Goal: Book appointment/travel/reservation

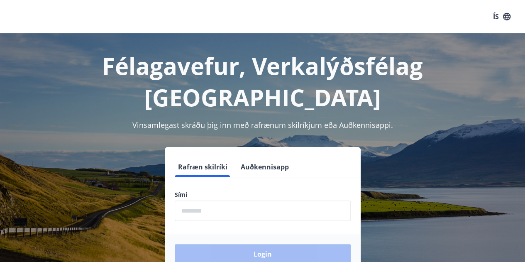
click at [219, 200] on input "phone" at bounding box center [263, 210] width 176 height 20
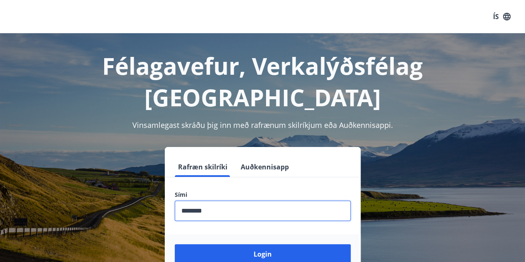
type input "********"
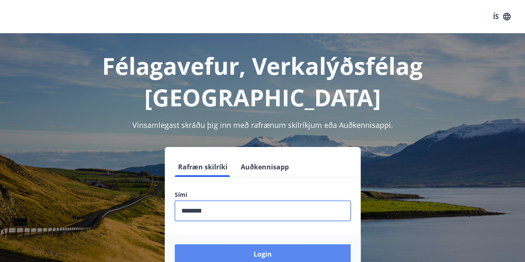
click at [249, 244] on button "Login" at bounding box center [263, 254] width 176 height 20
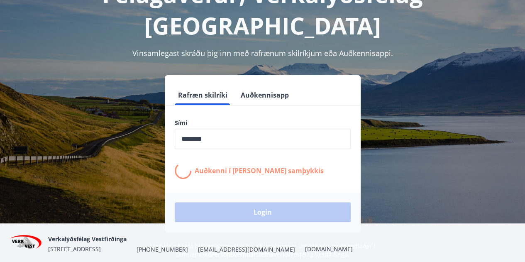
scroll to position [72, 0]
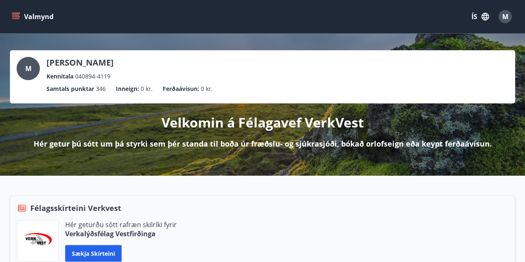
click at [14, 13] on icon "menu" at bounding box center [16, 13] width 9 height 1
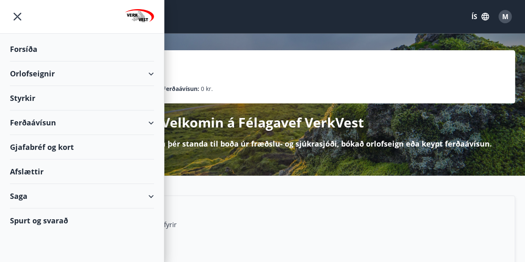
click at [143, 73] on div "Orlofseignir" at bounding box center [82, 73] width 144 height 24
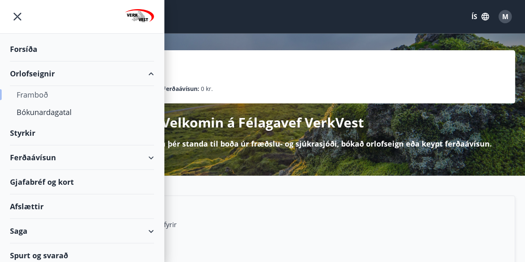
click at [45, 96] on div "Framboð" at bounding box center [82, 94] width 131 height 17
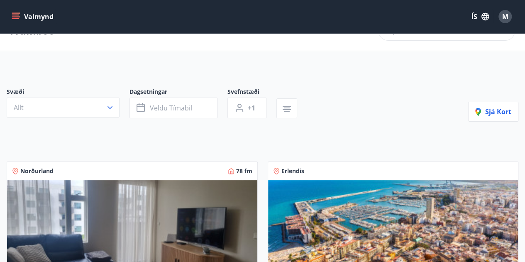
scroll to position [23, 0]
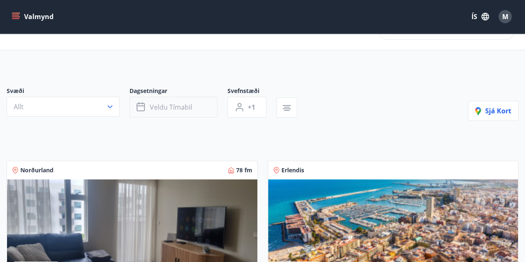
click at [181, 106] on span "Veldu tímabil" at bounding box center [171, 106] width 42 height 9
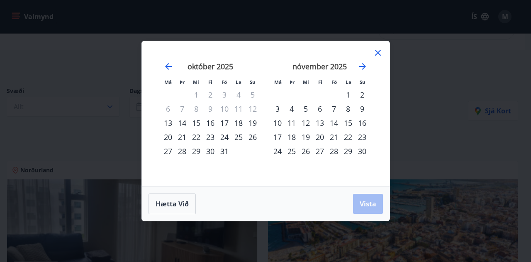
click at [227, 154] on div "31" at bounding box center [224, 151] width 14 height 14
click at [363, 97] on div "2" at bounding box center [362, 95] width 14 height 14
click at [366, 202] on span "Vista" at bounding box center [368, 203] width 17 height 9
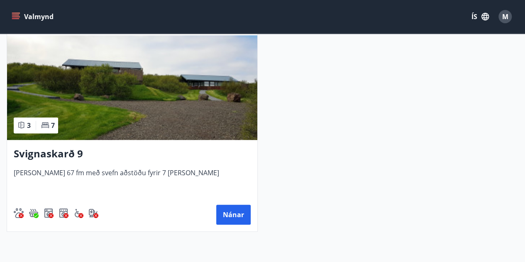
scroll to position [165, 0]
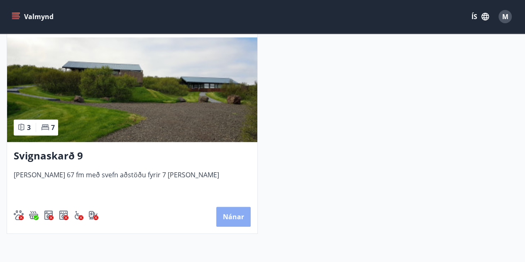
click at [235, 214] on button "Nánar" at bounding box center [233, 217] width 34 height 20
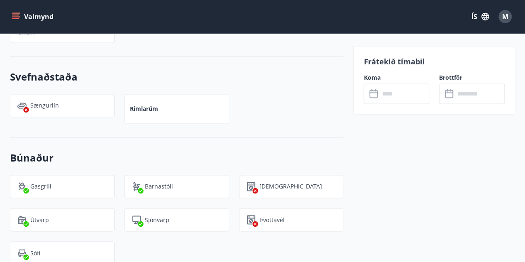
scroll to position [594, 0]
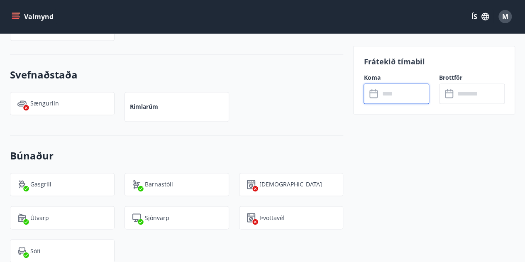
click at [407, 94] on input "text" at bounding box center [404, 93] width 50 height 20
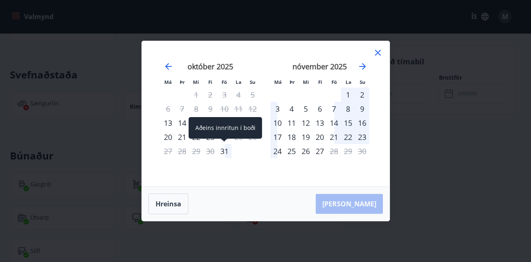
click at [226, 151] on div "31" at bounding box center [224, 151] width 14 height 14
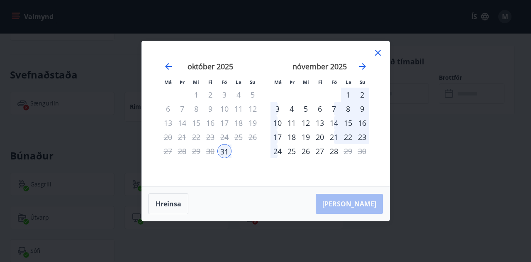
click at [363, 95] on div "2" at bounding box center [362, 95] width 14 height 14
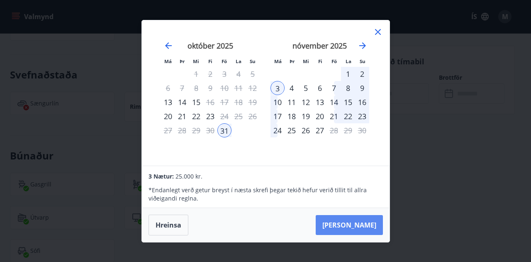
click at [376, 224] on button "Taka Frá" at bounding box center [349, 225] width 67 height 20
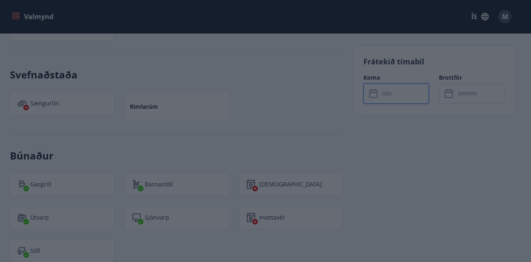
type input "******"
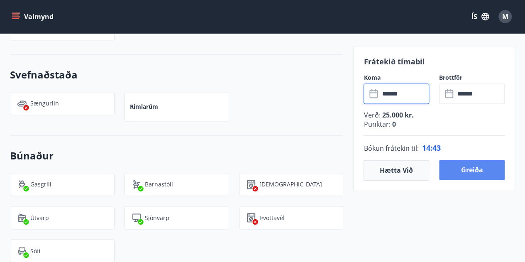
click at [467, 172] on button "Greiða" at bounding box center [472, 170] width 66 height 20
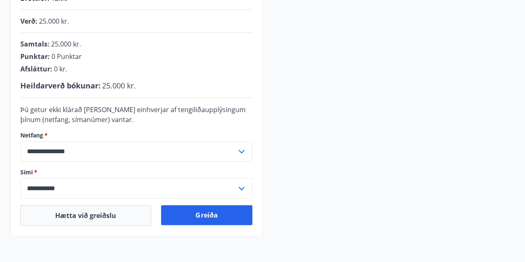
scroll to position [200, 0]
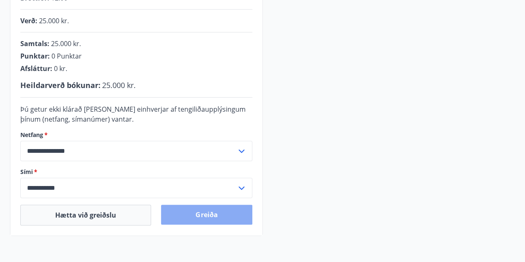
click at [205, 215] on button "Greiða" at bounding box center [206, 215] width 91 height 20
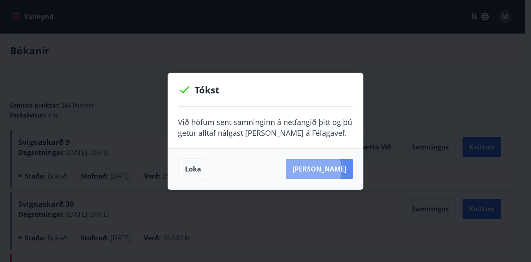
click at [317, 169] on button "[PERSON_NAME]" at bounding box center [319, 169] width 67 height 20
